Goal: Information Seeking & Learning: Check status

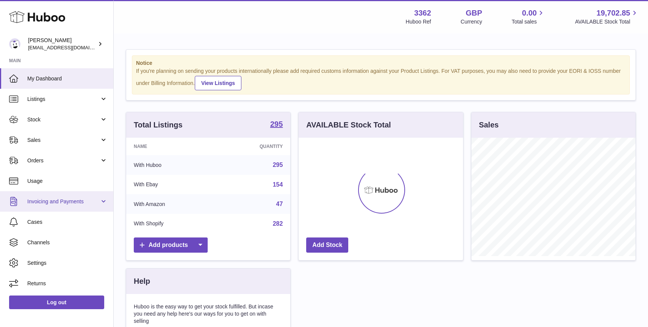
scroll to position [118, 164]
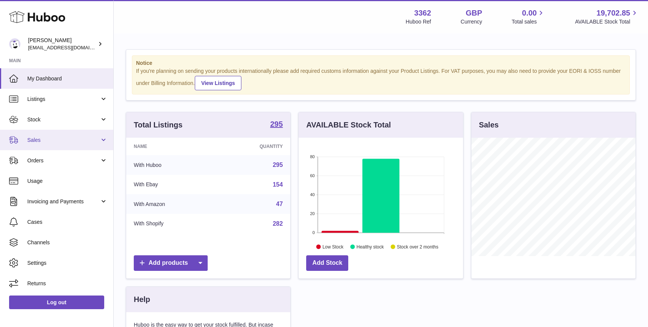
click at [65, 142] on span "Sales" at bounding box center [63, 139] width 72 height 7
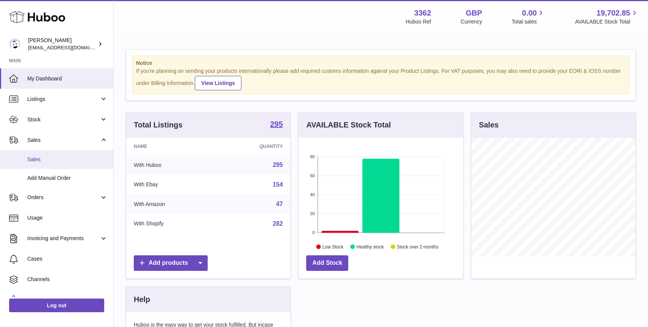
click at [70, 159] on span "Sales" at bounding box center [67, 159] width 80 height 7
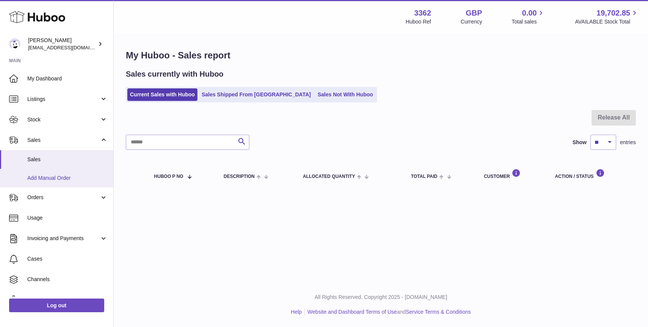
click at [83, 176] on span "Add Manual Order" at bounding box center [67, 177] width 80 height 7
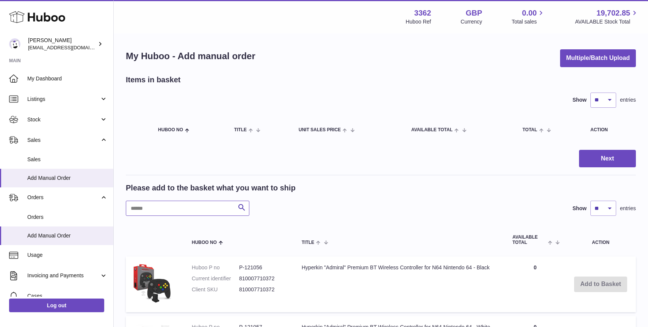
click at [186, 208] on input "text" at bounding box center [188, 207] width 124 height 15
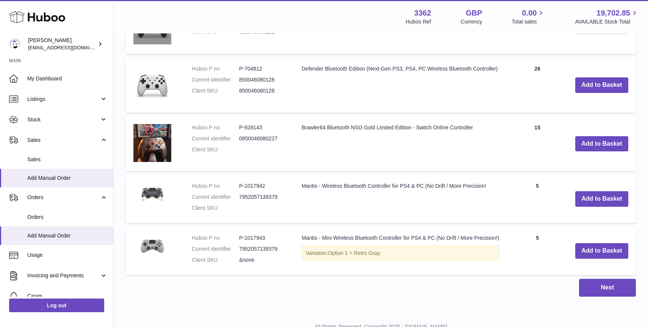
scroll to position [518, 0]
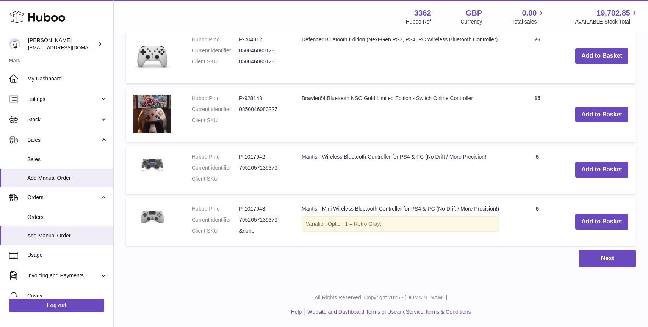
type input "*********"
click at [58, 166] on link "Sales" at bounding box center [56, 159] width 113 height 19
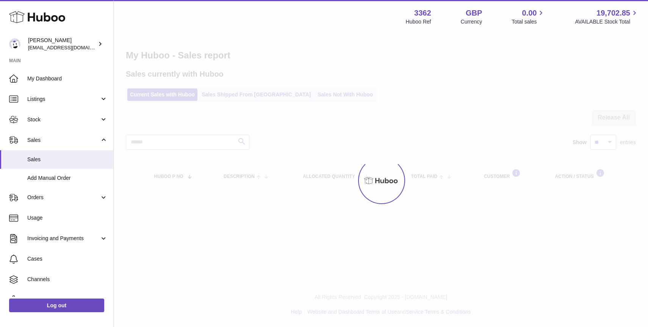
click at [304, 94] on div "Menu Huboo 3362 Huboo Ref GBP Currency 0.00 Total sales 19,702.85 AVAILABLE Sto…" at bounding box center [381, 102] width 534 height 205
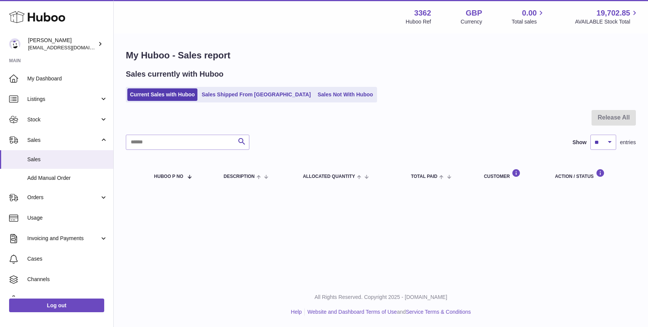
click at [315, 94] on link "Sales Not With Huboo" at bounding box center [345, 94] width 61 height 13
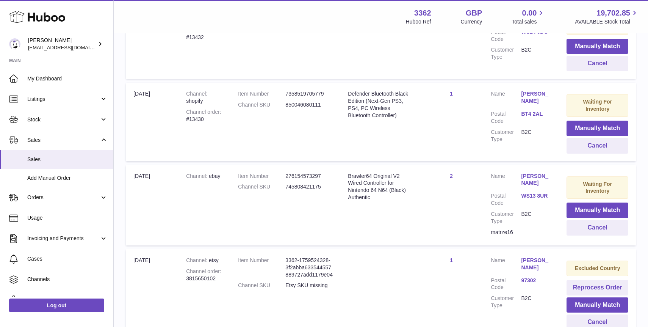
scroll to position [203, 0]
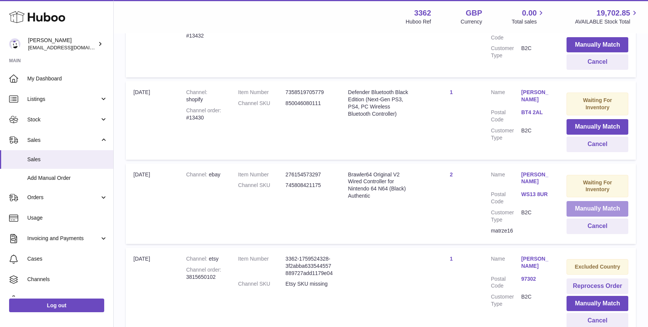
click at [583, 207] on button "Manually Match" at bounding box center [598, 209] width 62 height 16
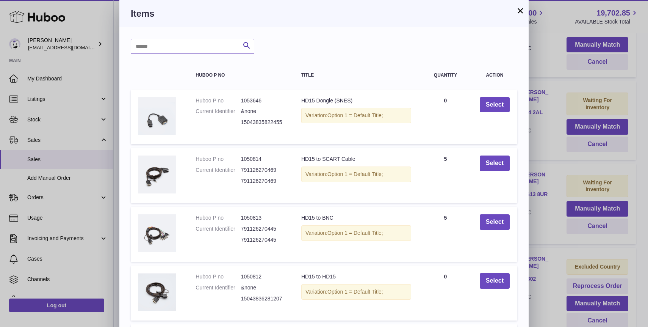
click at [179, 46] on input "text" at bounding box center [193, 46] width 124 height 15
type input "**"
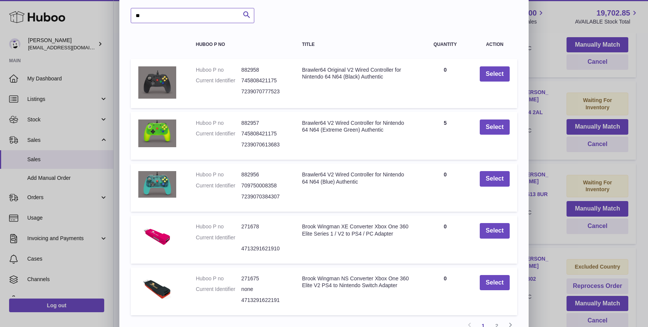
scroll to position [31, 0]
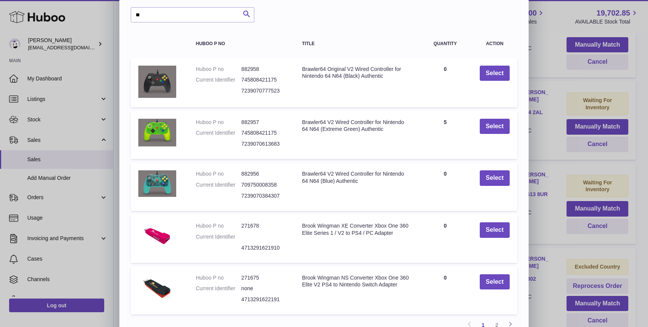
click at [555, 35] on div "× Items ** Search Huboo P no Title Quantity Action Huboo P no 882958 Current Id…" at bounding box center [324, 168] width 648 height 398
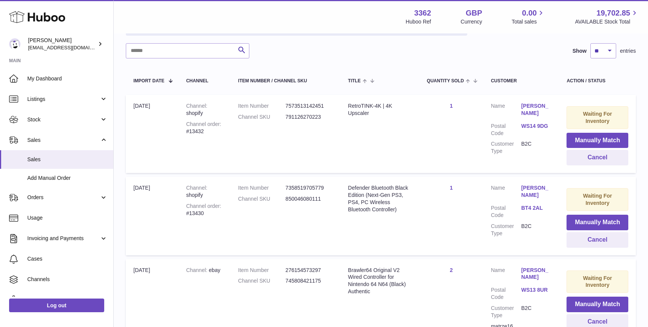
scroll to position [110, 0]
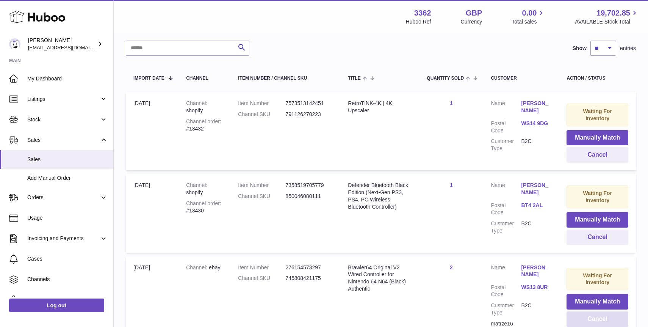
click at [587, 319] on button "Cancel" at bounding box center [598, 319] width 62 height 16
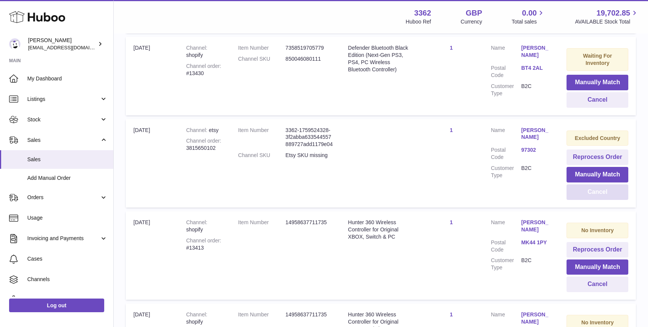
scroll to position [220, 0]
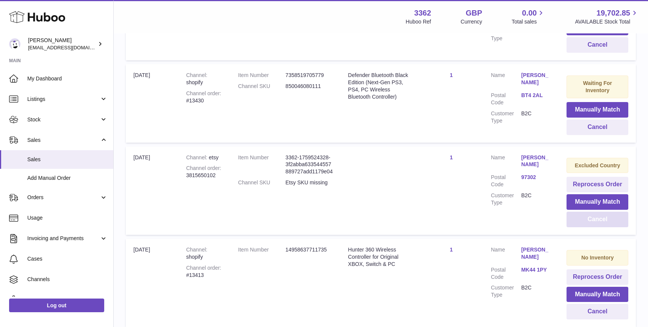
click at [614, 222] on button "Cancel" at bounding box center [598, 219] width 62 height 16
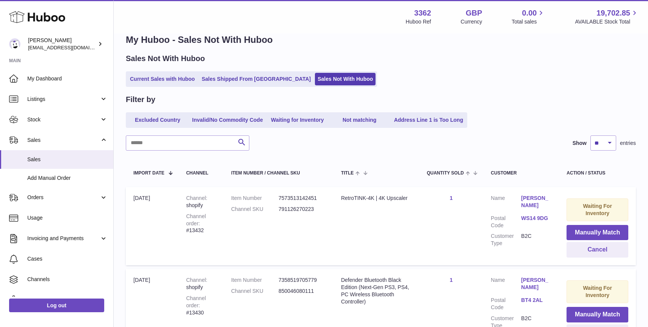
scroll to position [14, 0]
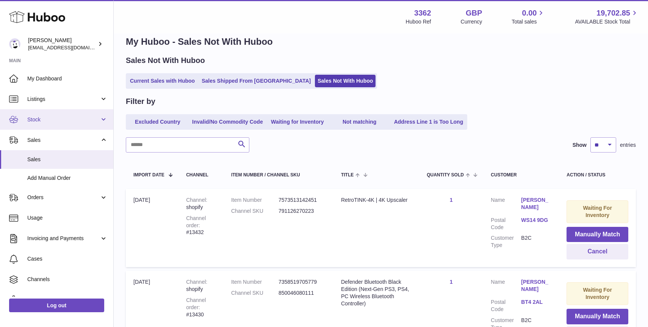
click at [63, 124] on link "Stock" at bounding box center [56, 119] width 113 height 20
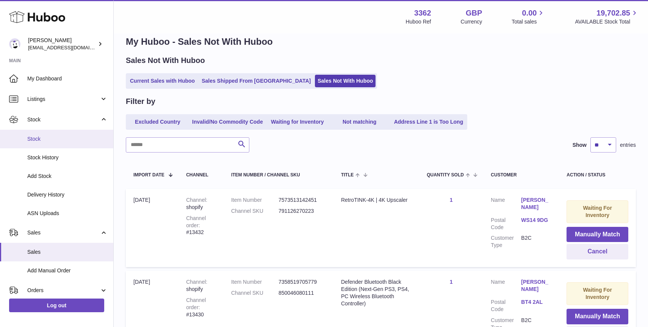
click at [69, 142] on span "Stock" at bounding box center [67, 138] width 80 height 7
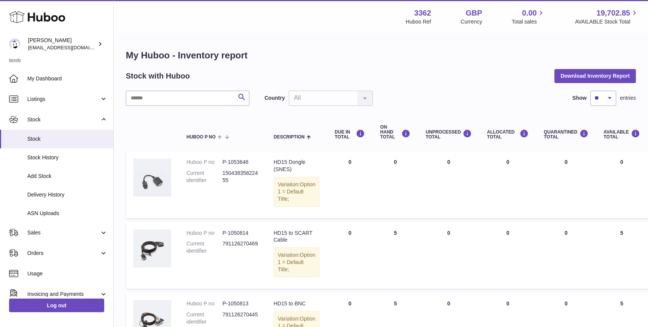
click at [381, 136] on div "ON HAND Total" at bounding box center [395, 132] width 30 height 15
click at [383, 130] on div "ON HAND Total" at bounding box center [395, 132] width 30 height 15
click at [380, 137] on div "ON HAND Total" at bounding box center [395, 132] width 30 height 15
click at [387, 141] on th "ON HAND Total" at bounding box center [395, 132] width 45 height 30
click at [380, 137] on div "ON HAND Total" at bounding box center [395, 132] width 30 height 15
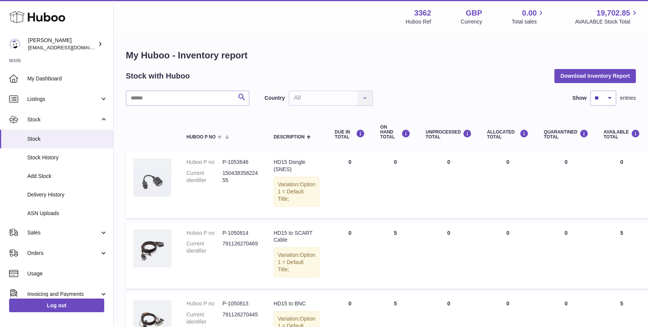
click at [380, 137] on div "ON HAND Total" at bounding box center [395, 132] width 30 height 15
click at [631, 132] on icon at bounding box center [635, 133] width 9 height 9
click at [604, 132] on div "AVAILABLE Total" at bounding box center [622, 134] width 36 height 10
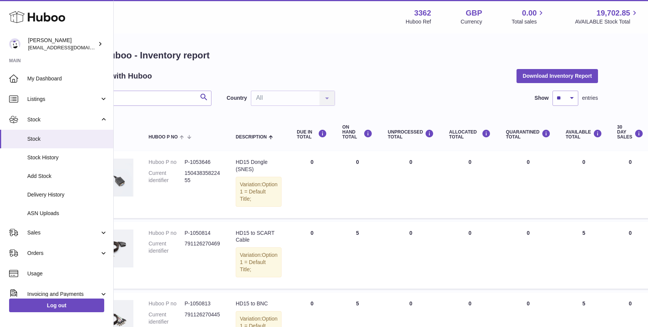
scroll to position [0, 41]
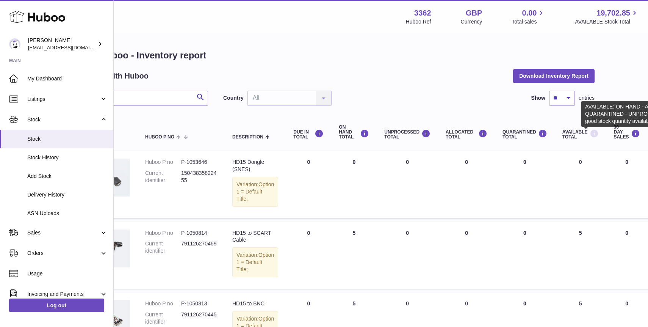
click at [590, 133] on icon at bounding box center [594, 133] width 9 height 9
click at [562, 133] on div "AVAILABLE Total" at bounding box center [580, 134] width 36 height 10
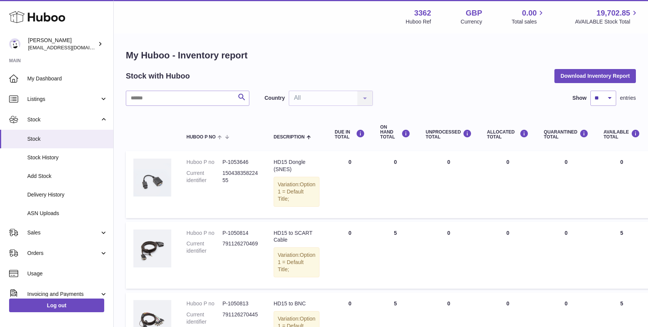
click at [305, 97] on div "Country All All No elements found. Consider changing the search query. List is …" at bounding box center [319, 98] width 108 height 15
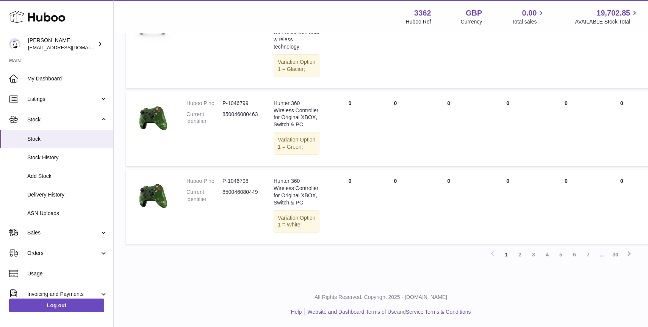
scroll to position [725, 0]
click at [615, 254] on link "30" at bounding box center [616, 254] width 14 height 14
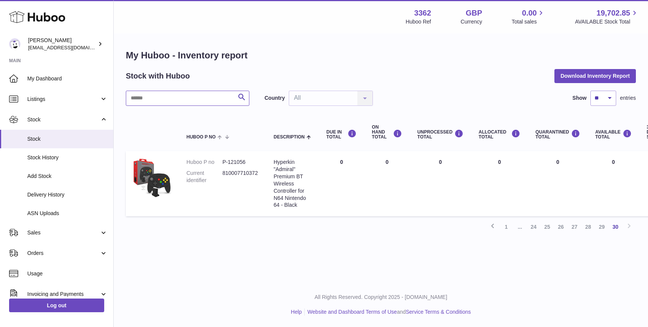
click at [197, 100] on input "text" at bounding box center [188, 98] width 124 height 15
type input "******"
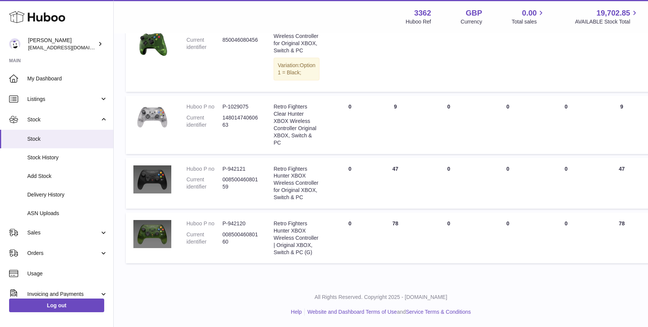
scroll to position [353, 0]
